Goal: Task Accomplishment & Management: Use online tool/utility

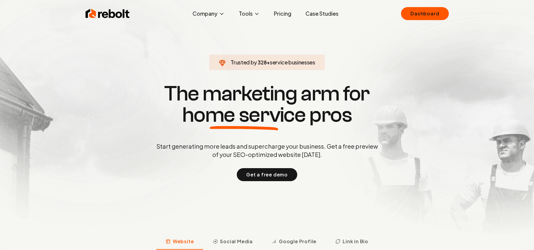
click at [284, 16] on link "Pricing" at bounding box center [282, 14] width 27 height 12
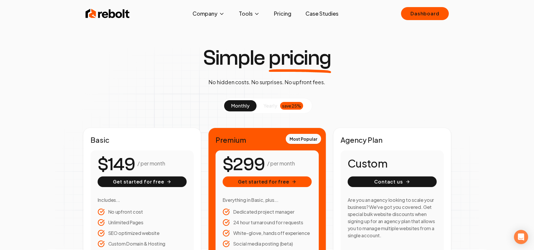
click at [271, 106] on span "yearly" at bounding box center [271, 105] width 14 height 7
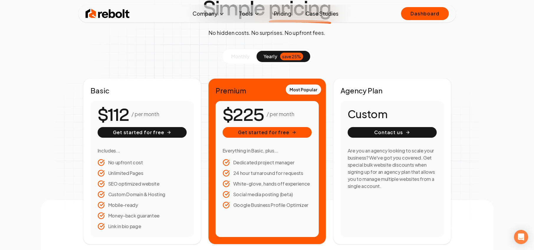
scroll to position [50, 0]
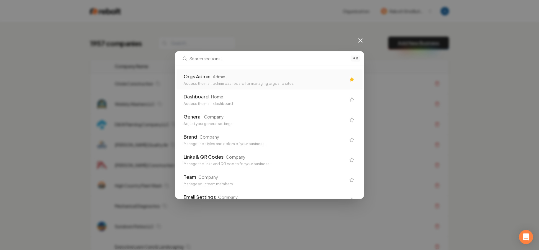
click at [222, 78] on div "Admin" at bounding box center [219, 76] width 12 height 6
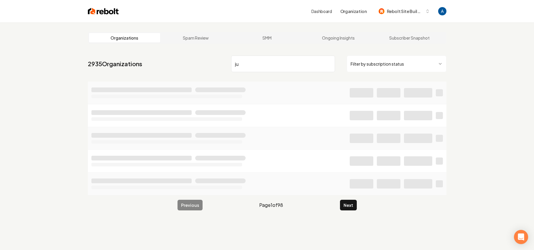
type input "j"
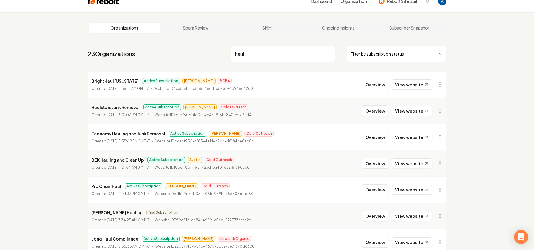
scroll to position [11, 0]
type input "haul"
click at [405, 184] on link "View website" at bounding box center [412, 189] width 40 height 10
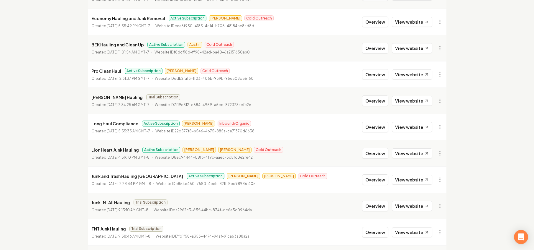
scroll to position [132, 0]
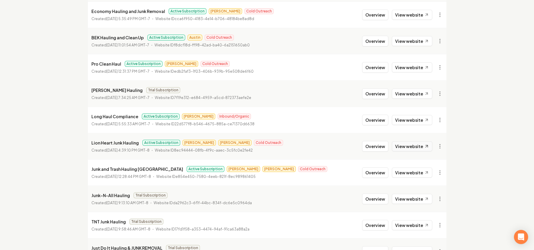
click at [417, 145] on link "View website" at bounding box center [412, 146] width 40 height 10
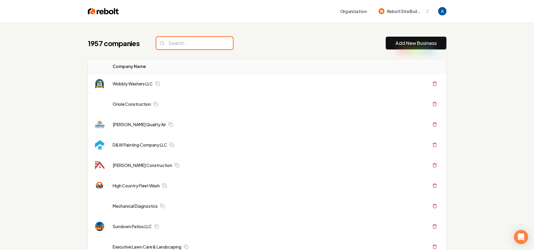
click at [193, 44] on input "search" at bounding box center [194, 43] width 77 height 12
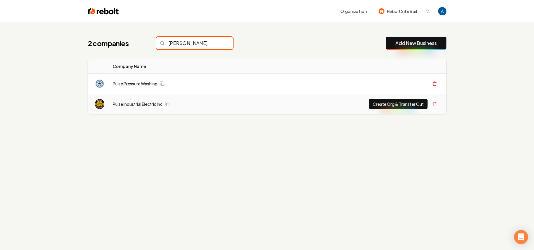
type input "puls"
click at [144, 107] on td "Pulse Industrial Electric Inc" at bounding box center [183, 104] width 151 height 20
click at [144, 105] on link "Pulse Industrial Electric Inc" at bounding box center [138, 104] width 50 height 6
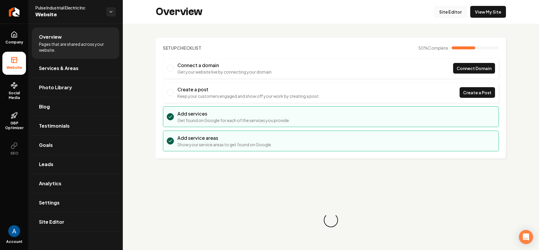
click at [446, 12] on link "Site Editor" at bounding box center [450, 12] width 32 height 12
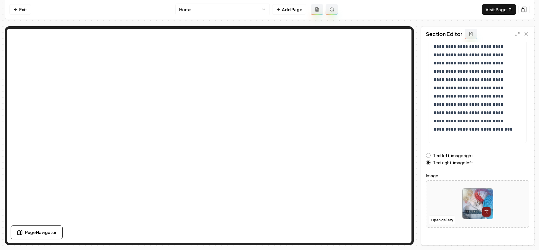
scroll to position [69, 0]
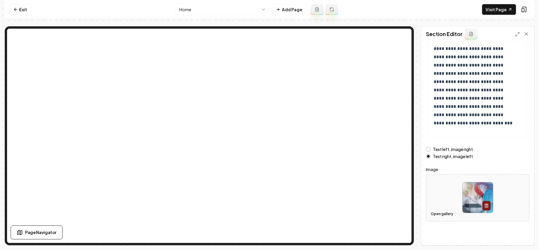
click at [438, 217] on button "Open gallery" at bounding box center [441, 213] width 27 height 9
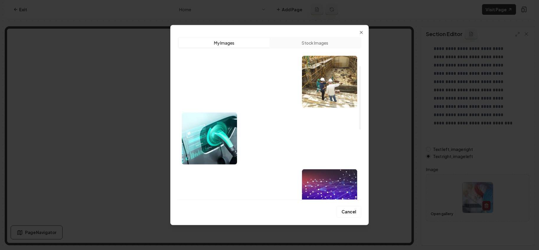
scroll to position [0, 0]
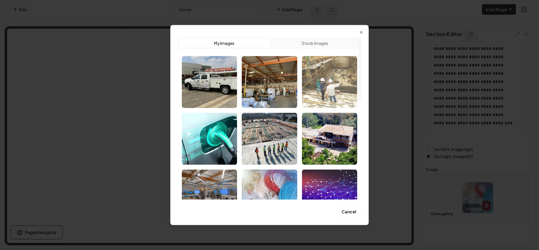
click at [331, 89] on img "Select image image_689b66d55c7cd75eb841c492.jpeg" at bounding box center [329, 82] width 55 height 52
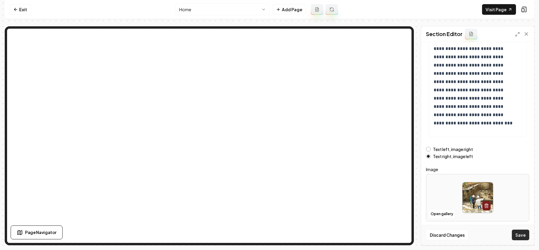
click at [522, 235] on button "Save" at bounding box center [520, 234] width 17 height 11
click at [494, 9] on link "Visit Page" at bounding box center [499, 9] width 34 height 11
